Goal: Task Accomplishment & Management: Manage account settings

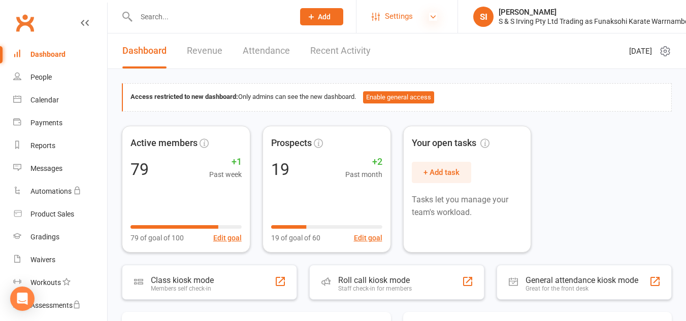
click at [434, 18] on icon at bounding box center [433, 17] width 8 height 8
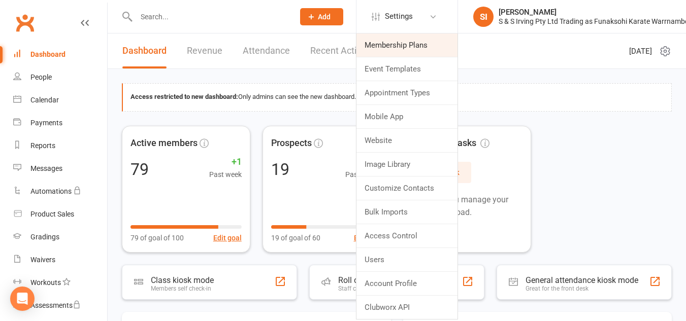
click at [412, 40] on link "Membership Plans" at bounding box center [406, 45] width 101 height 23
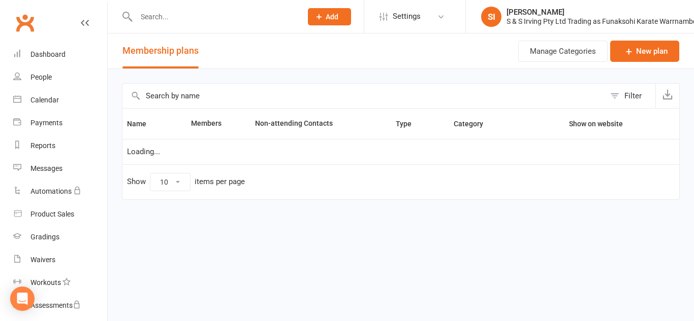
select select "25"
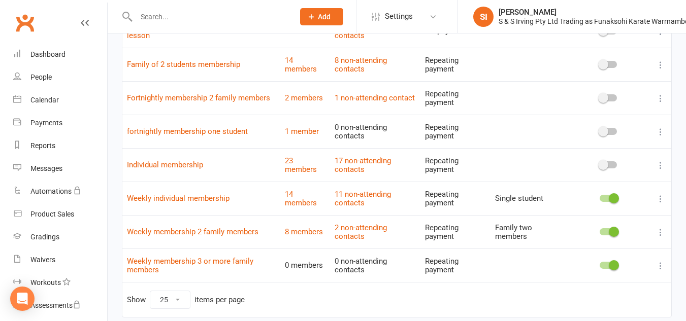
scroll to position [164, 0]
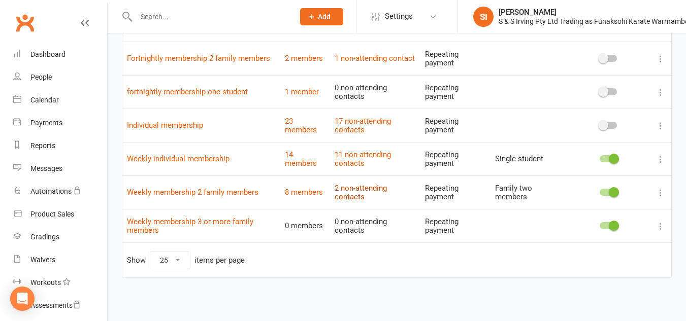
click at [354, 190] on link "2 non-attending contacts" at bounding box center [361, 193] width 52 height 18
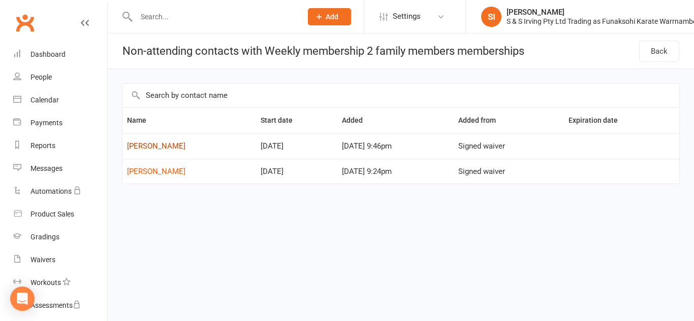
click at [176, 147] on link "[PERSON_NAME]" at bounding box center [156, 146] width 58 height 9
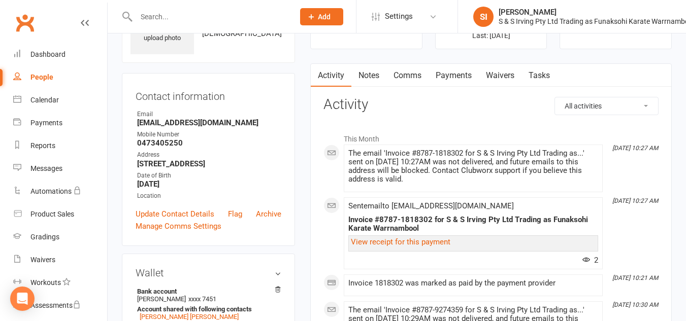
scroll to position [34, 0]
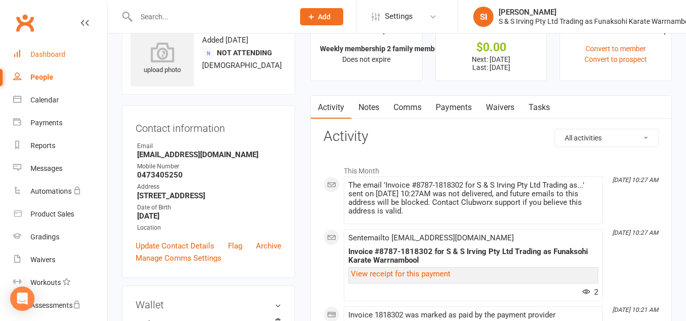
click at [48, 52] on div "Dashboard" at bounding box center [47, 54] width 35 height 8
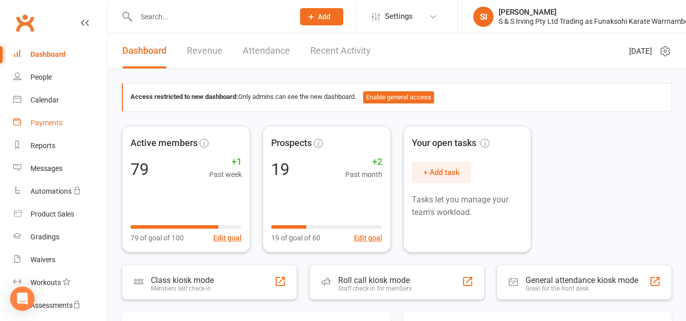
click at [62, 118] on link "Payments" at bounding box center [60, 123] width 94 height 23
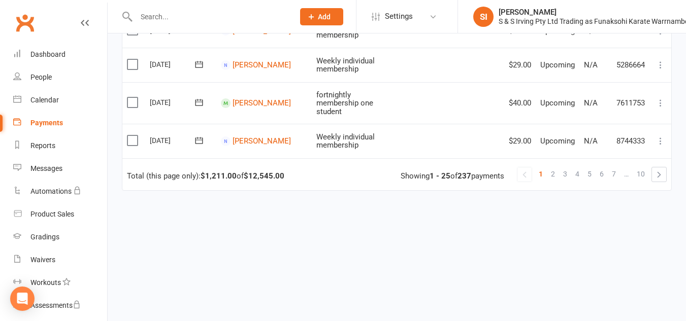
scroll to position [881, 0]
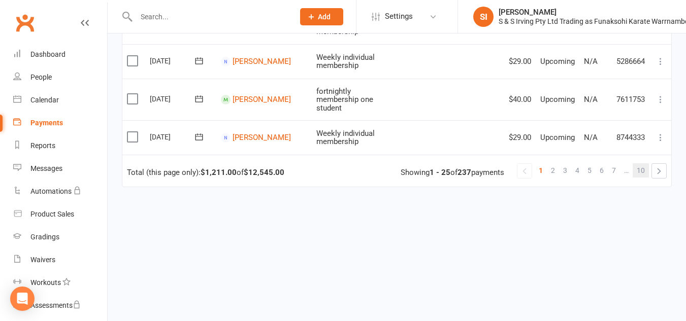
click at [644, 163] on span "10" at bounding box center [641, 170] width 8 height 14
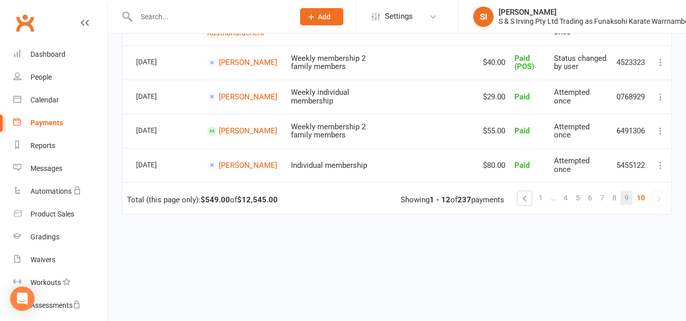
scroll to position [397, 0]
click at [623, 199] on link "9" at bounding box center [626, 198] width 12 height 14
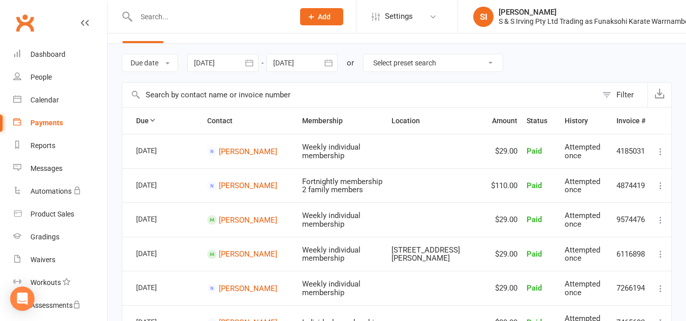
scroll to position [0, 0]
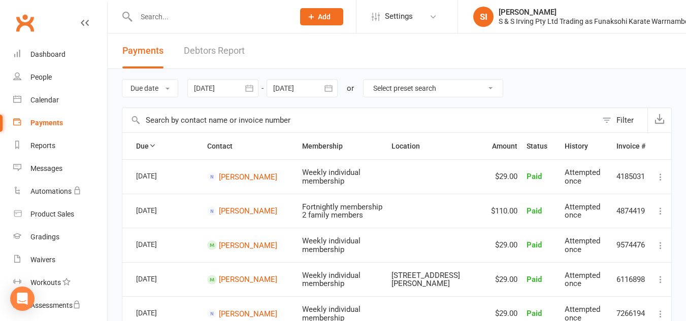
click at [447, 23] on li "Settings Membership Plans Event Templates Appointment Types Mobile App Website …" at bounding box center [407, 16] width 102 height 33
click at [436, 15] on icon at bounding box center [433, 17] width 8 height 8
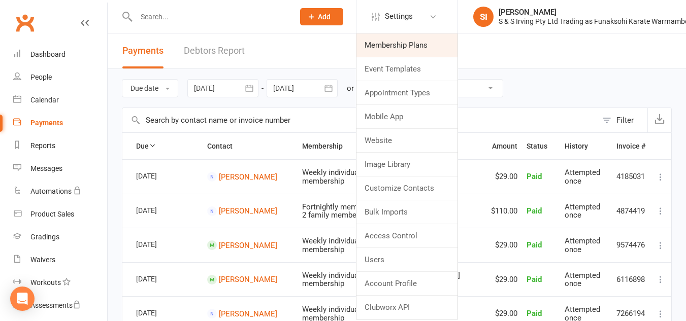
click at [397, 50] on link "Membership Plans" at bounding box center [406, 45] width 101 height 23
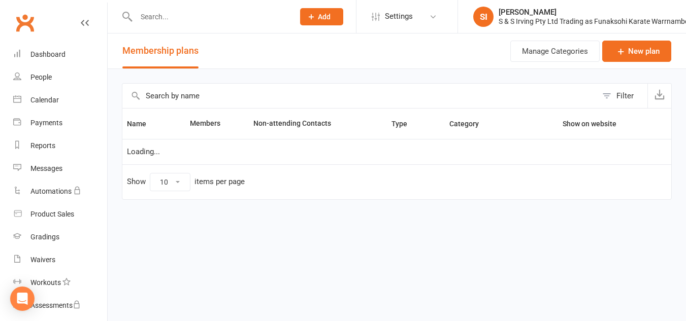
select select "25"
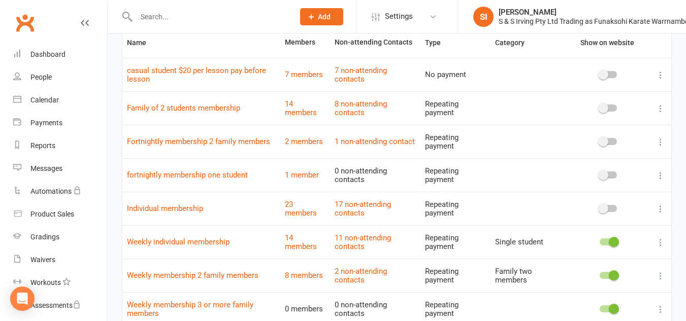
scroll to position [164, 0]
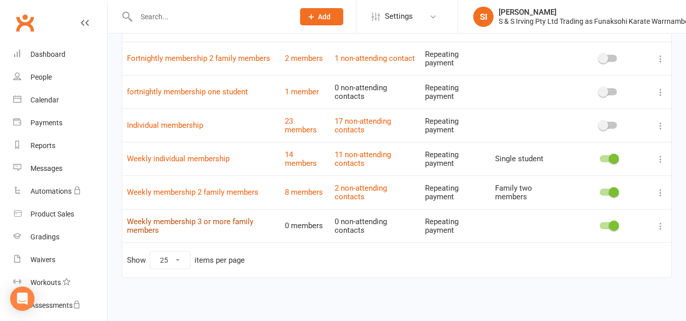
click at [225, 221] on link "Weekly membership 3 or more family members" at bounding box center [190, 226] width 126 height 18
